Goal: Task Accomplishment & Management: Use online tool/utility

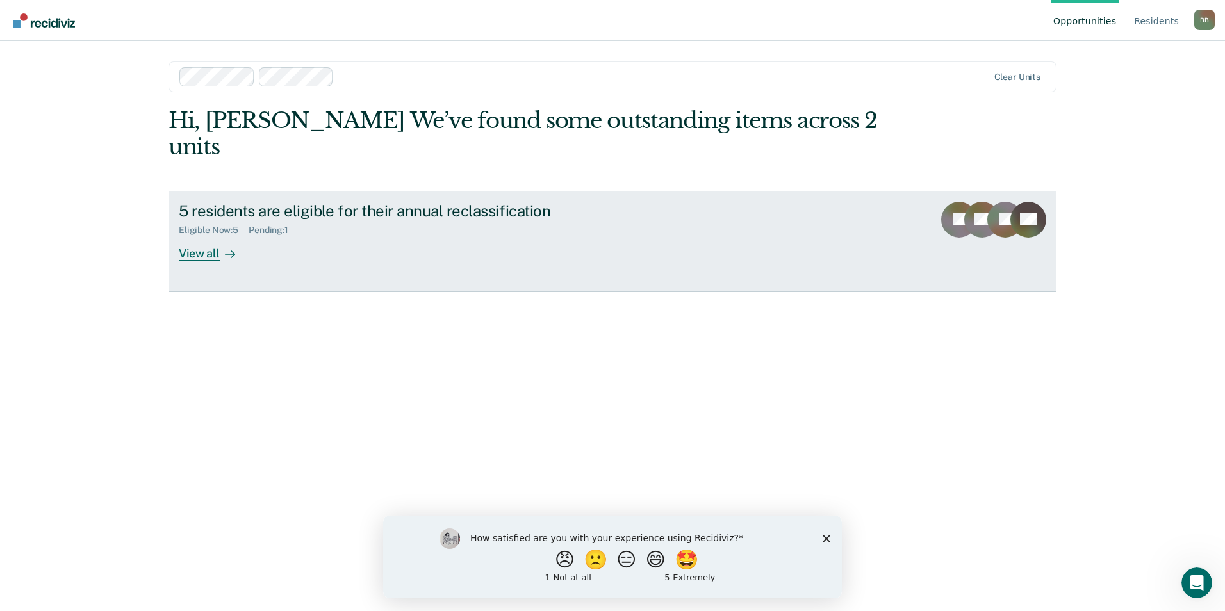
click at [220, 246] on div at bounding box center [227, 253] width 15 height 15
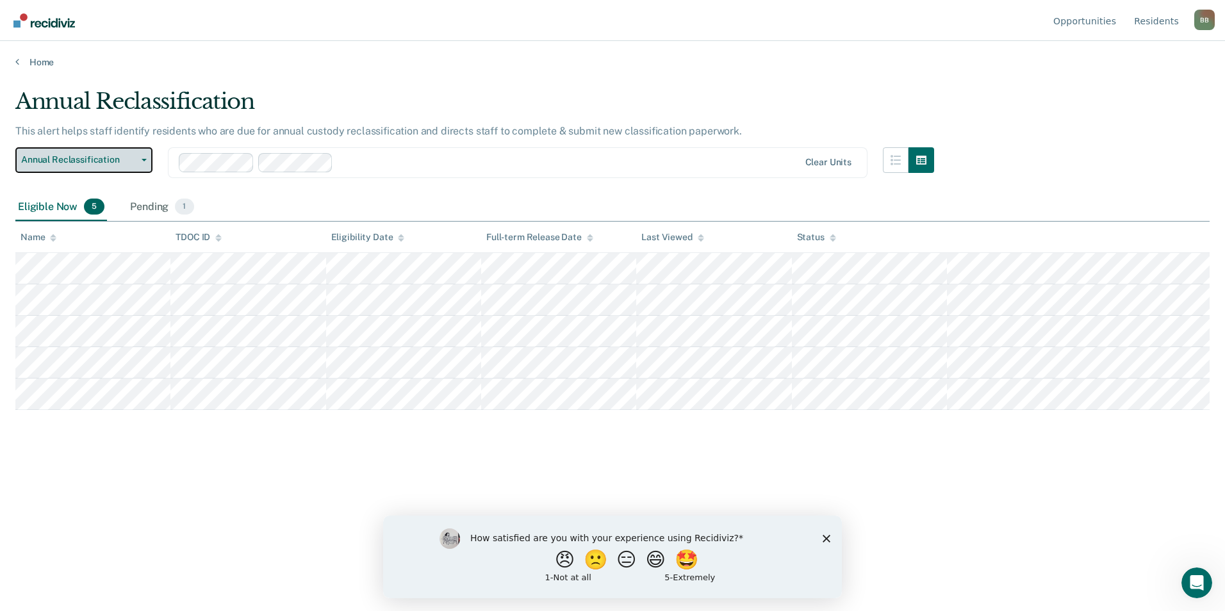
click at [144, 161] on button "Annual Reclassification" at bounding box center [83, 160] width 137 height 26
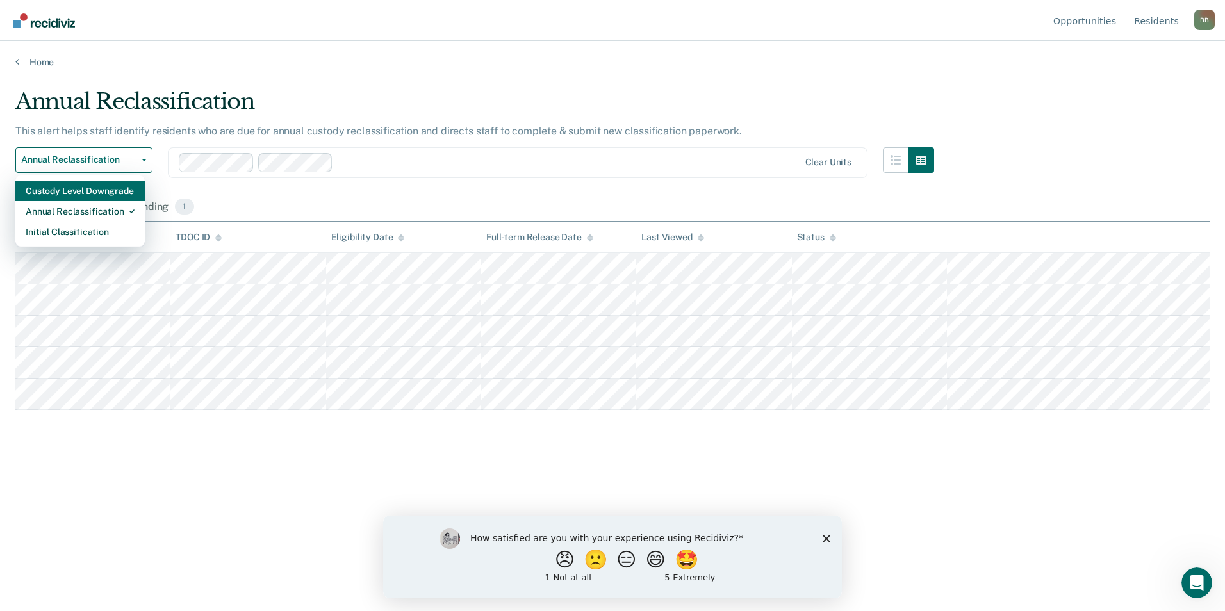
click at [81, 188] on div "Custody Level Downgrade" at bounding box center [80, 191] width 109 height 21
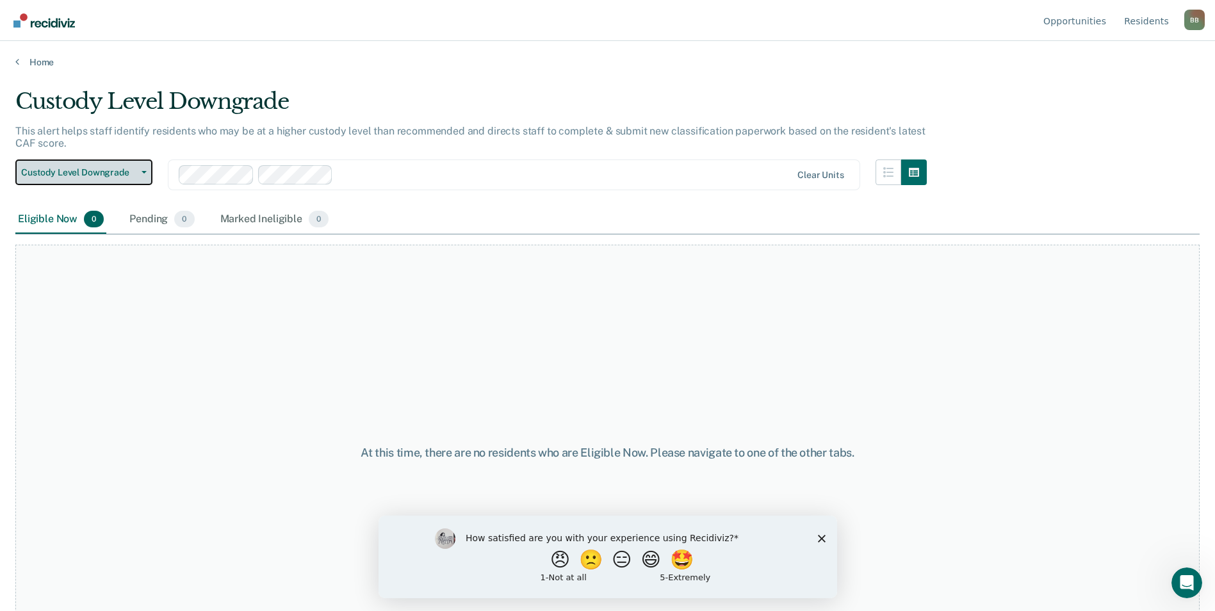
drag, startPoint x: 140, startPoint y: 171, endPoint x: 135, endPoint y: 177, distance: 7.3
click at [140, 172] on span "button" at bounding box center [141, 172] width 10 height 3
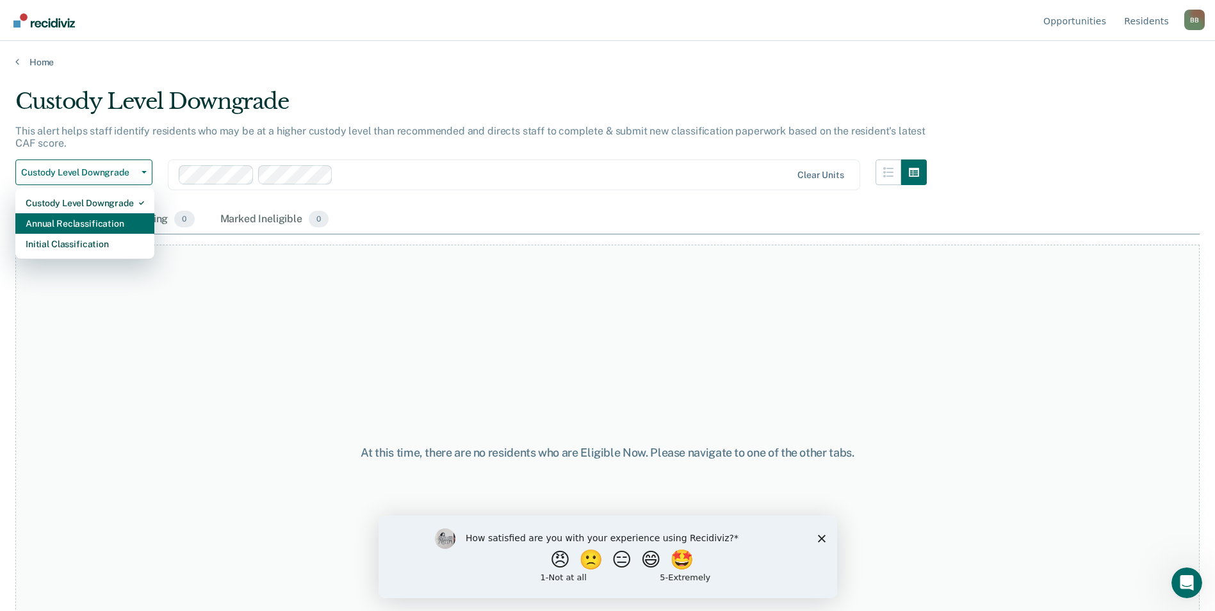
click at [99, 231] on div "Annual Reclassification" at bounding box center [85, 223] width 119 height 21
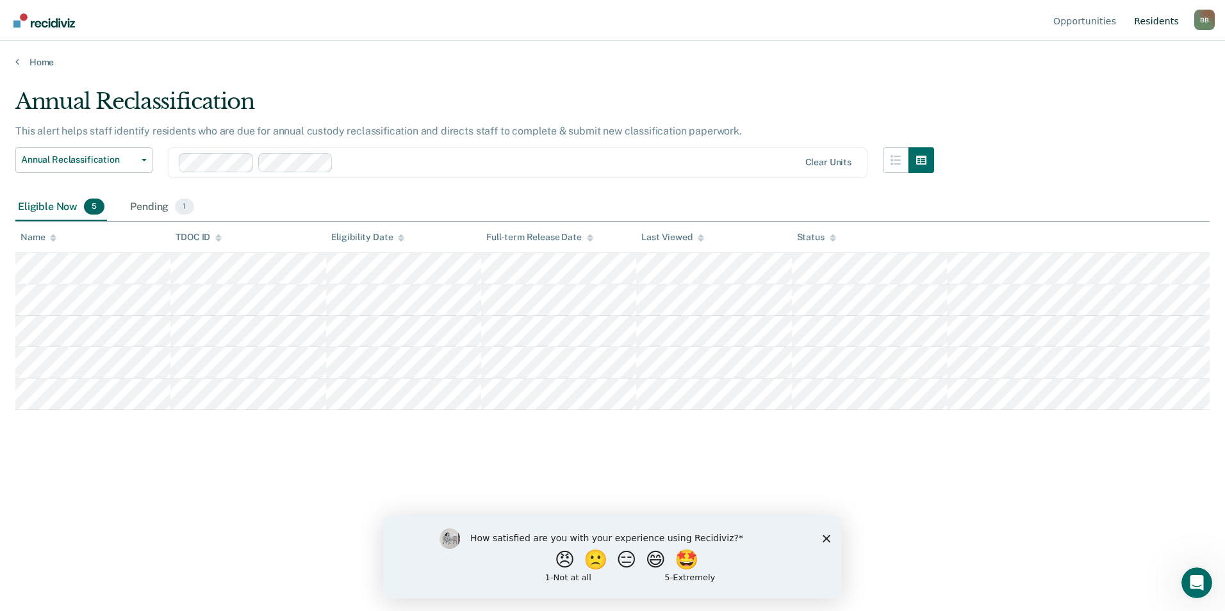
click at [1155, 18] on link "Resident s" at bounding box center [1157, 20] width 50 height 41
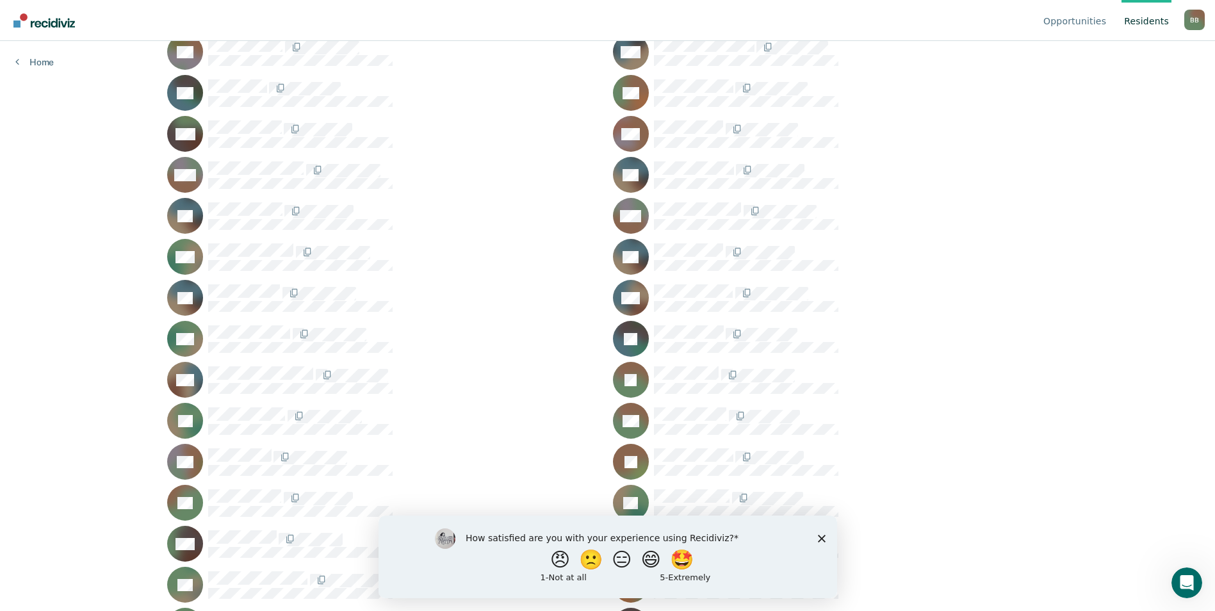
scroll to position [1585, 0]
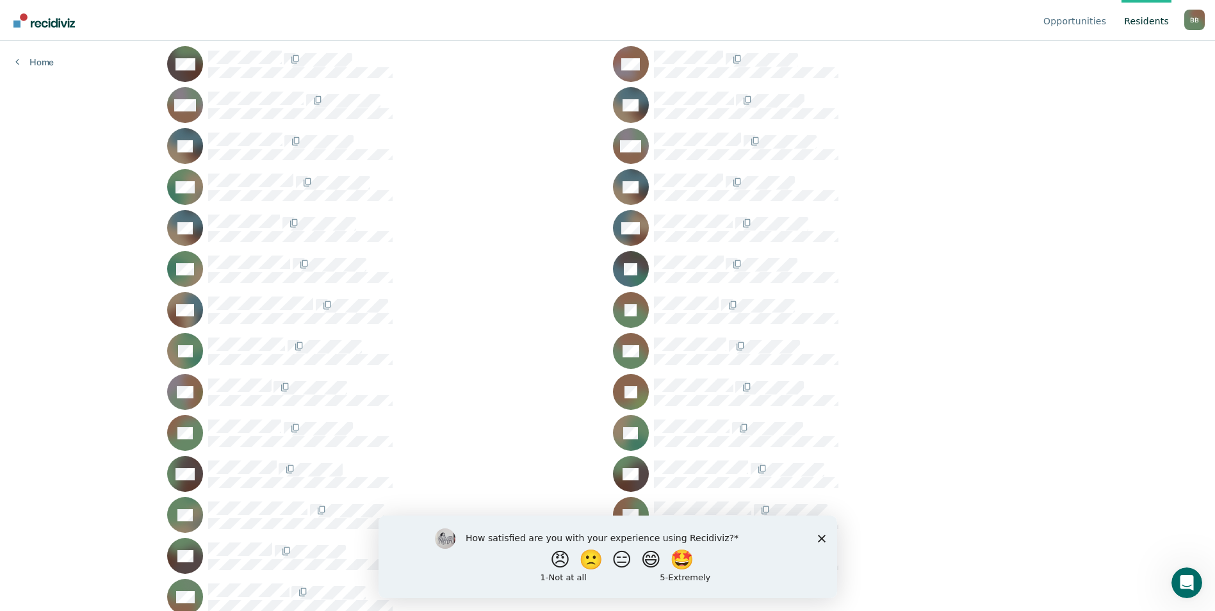
click at [823, 539] on polygon "Close survey" at bounding box center [822, 538] width 8 height 8
